Goal: Task Accomplishment & Management: Manage account settings

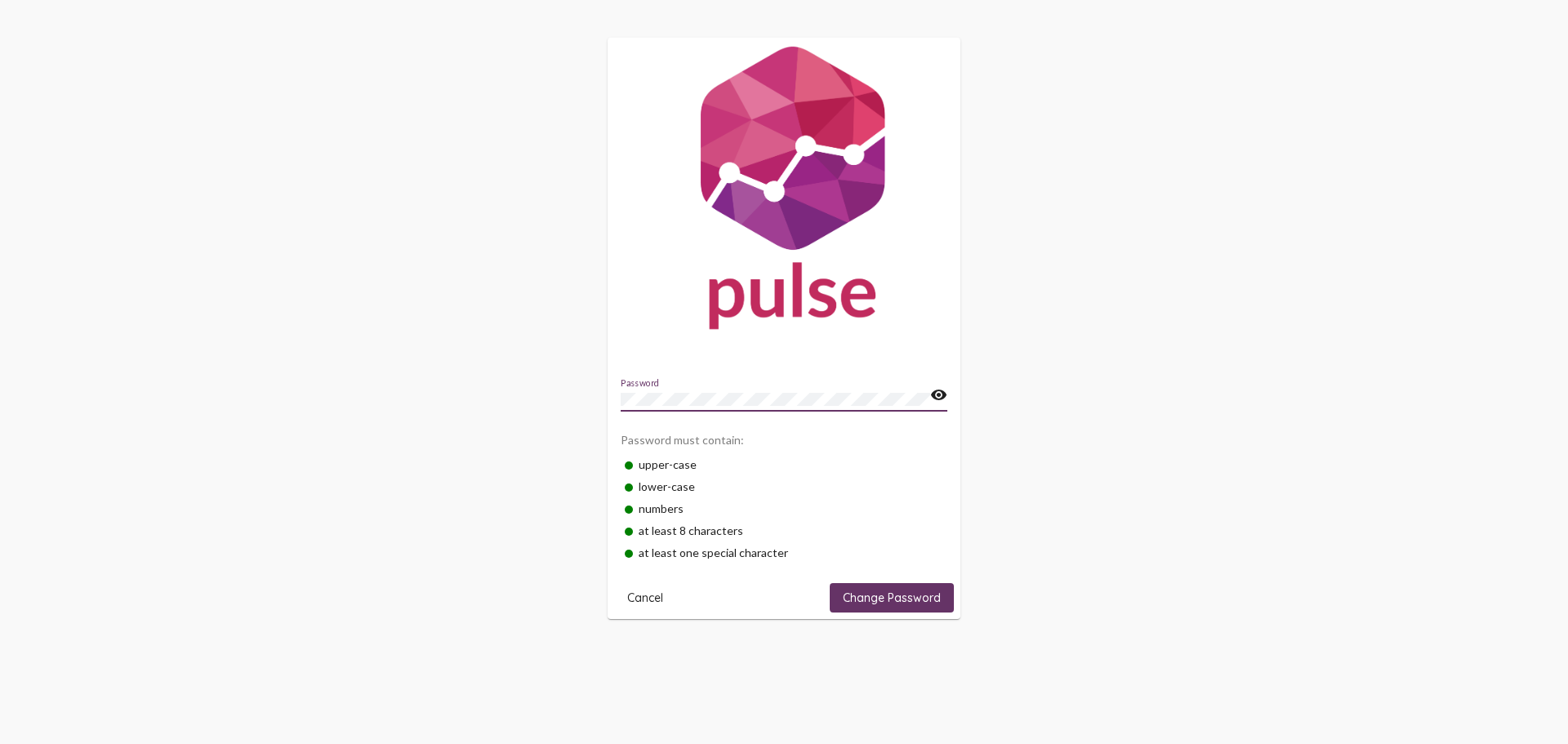
click at [934, 396] on mat-icon "visibility" at bounding box center [939, 395] width 17 height 19
click at [895, 599] on span "Change Password" at bounding box center [892, 598] width 98 height 15
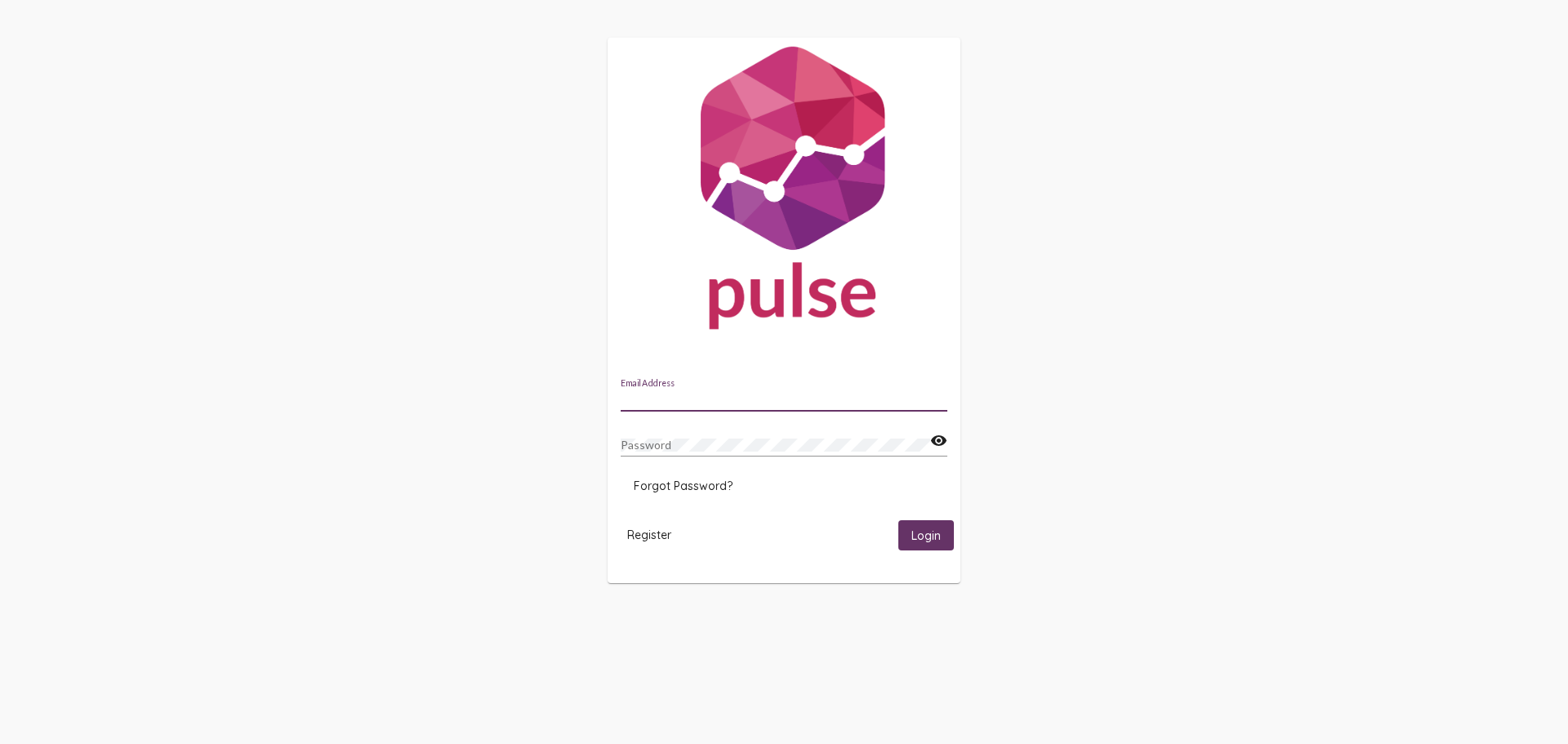
click at [765, 396] on input "Email Address" at bounding box center [784, 400] width 327 height 13
type input "[EMAIL_ADDRESS][DOMAIN_NAME]"
click at [732, 453] on div "Password" at bounding box center [775, 440] width 310 height 32
click at [946, 439] on mat-icon "visibility" at bounding box center [939, 441] width 17 height 19
click at [936, 535] on span "Login" at bounding box center [926, 535] width 29 height 15
